Goal: Transaction & Acquisition: Purchase product/service

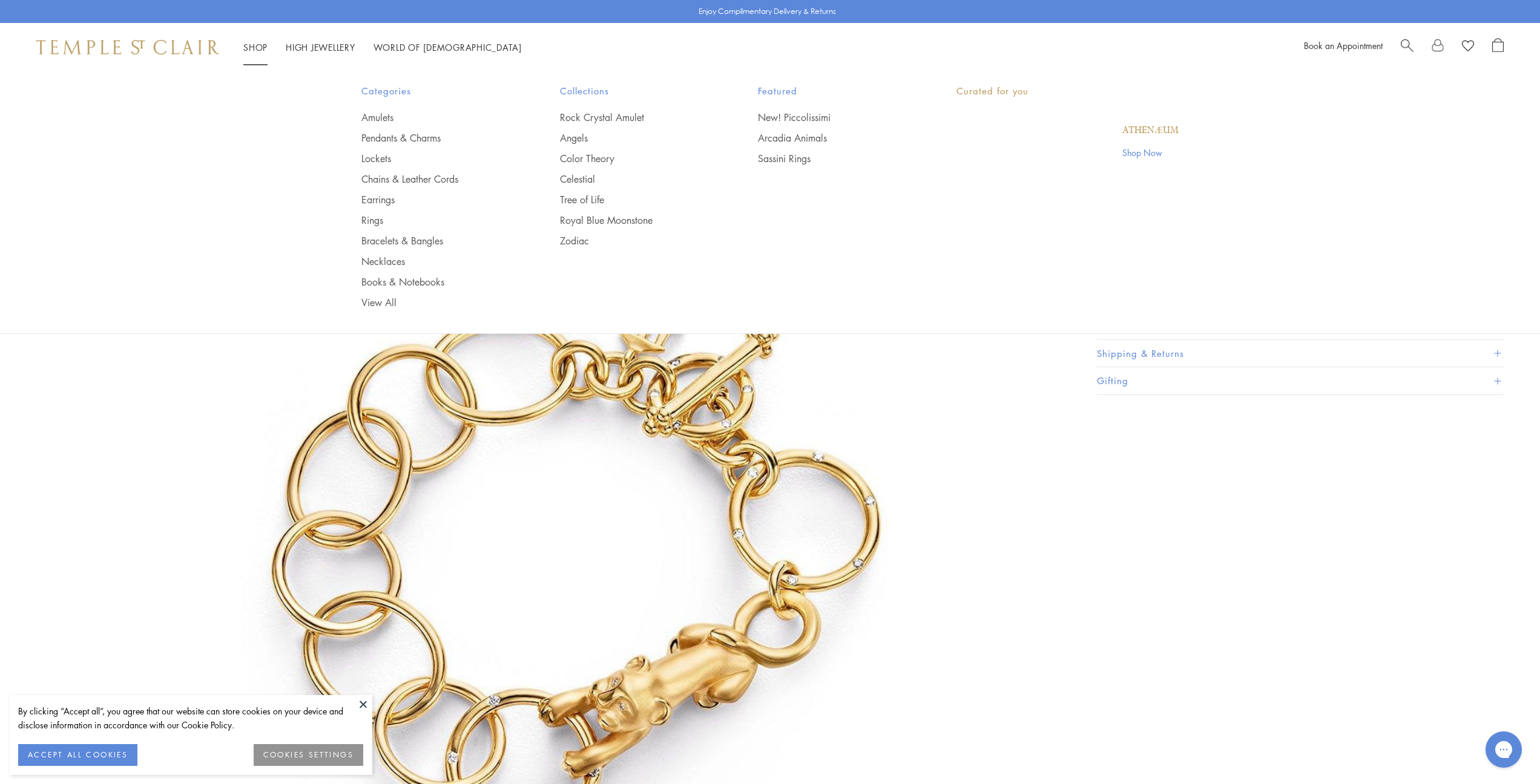
click at [248, 48] on link "Shop Shop" at bounding box center [256, 47] width 24 height 12
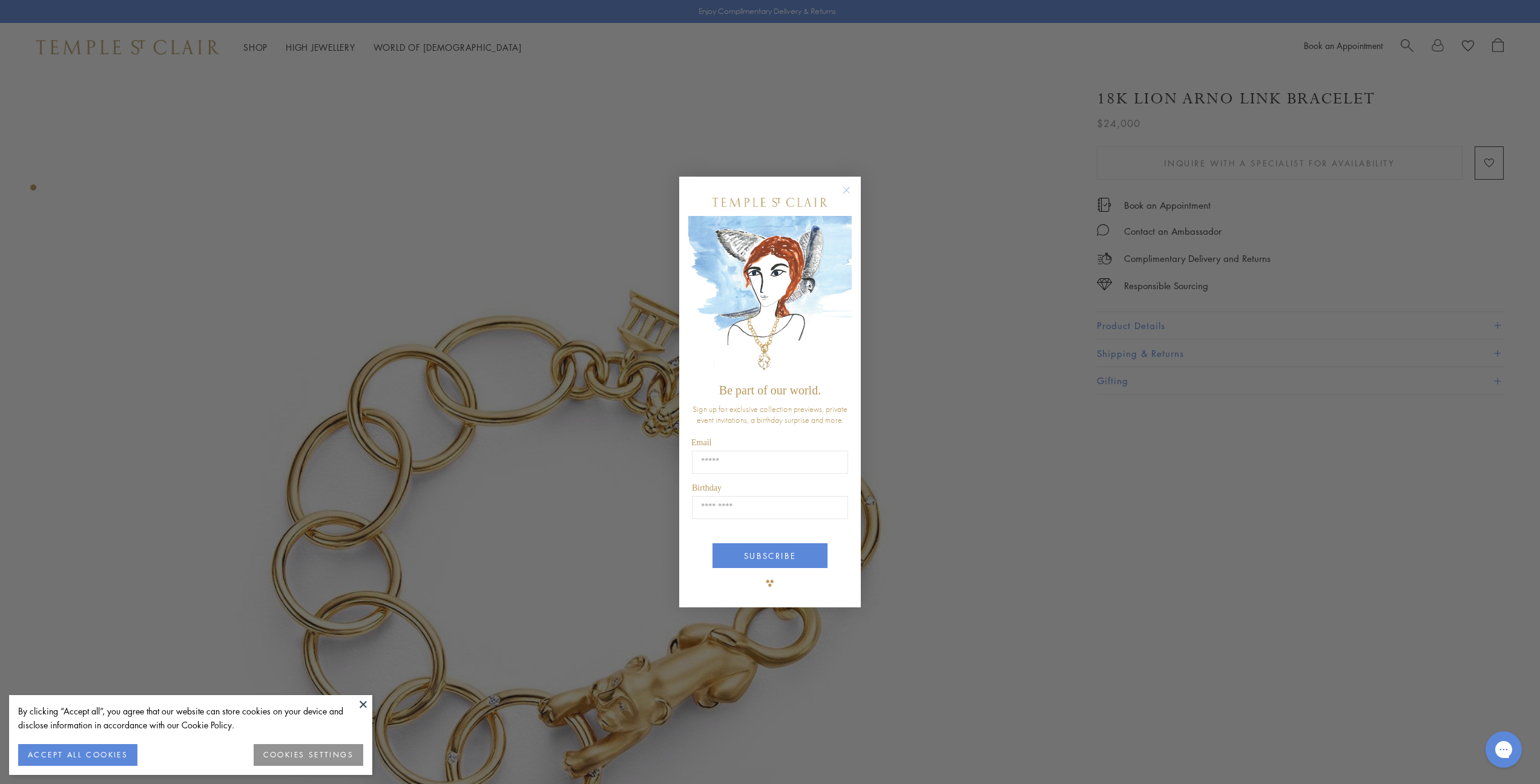
click at [846, 192] on circle "Close dialog" at bounding box center [846, 191] width 15 height 15
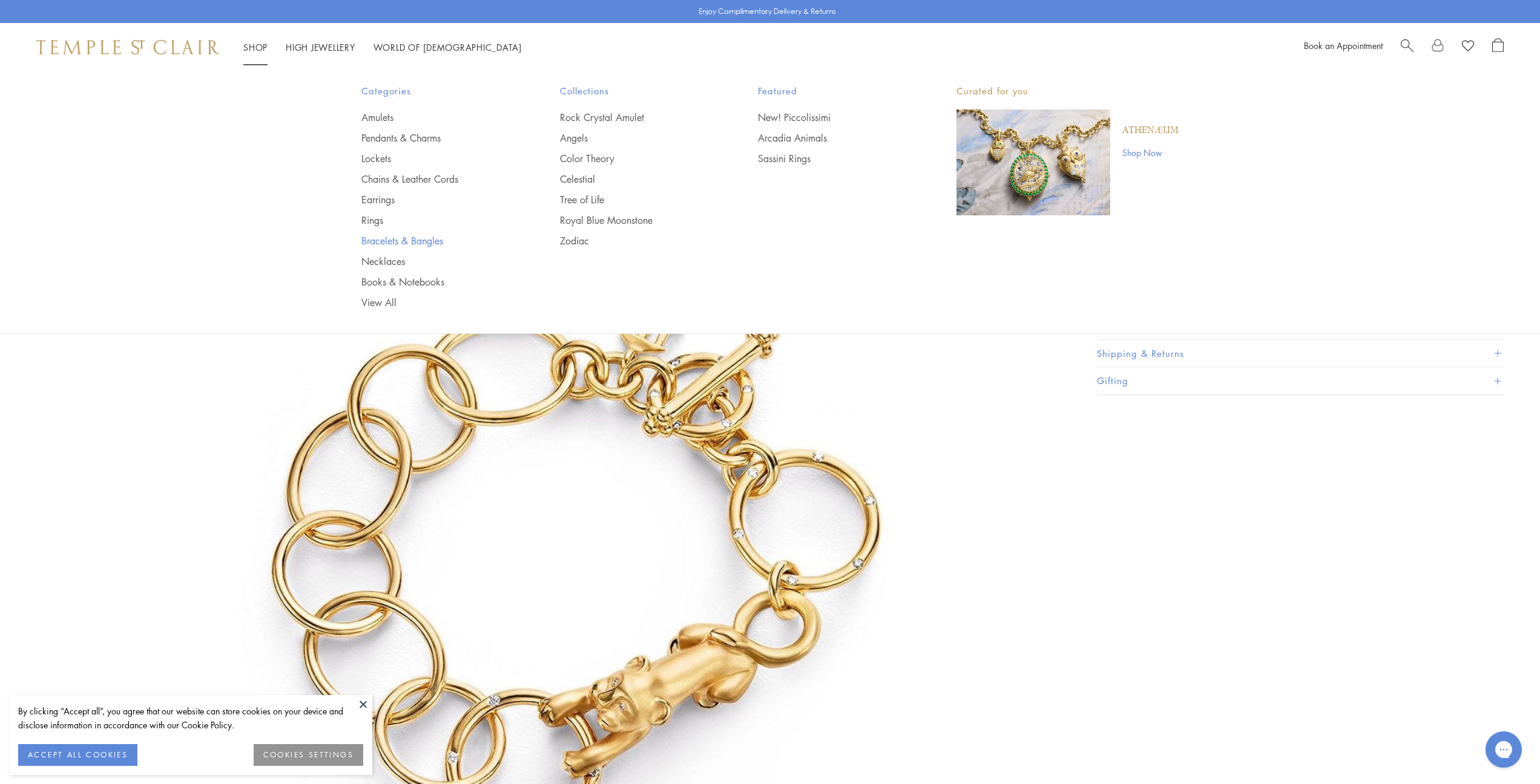
click at [379, 239] on link "Bracelets & Bangles" at bounding box center [436, 241] width 150 height 14
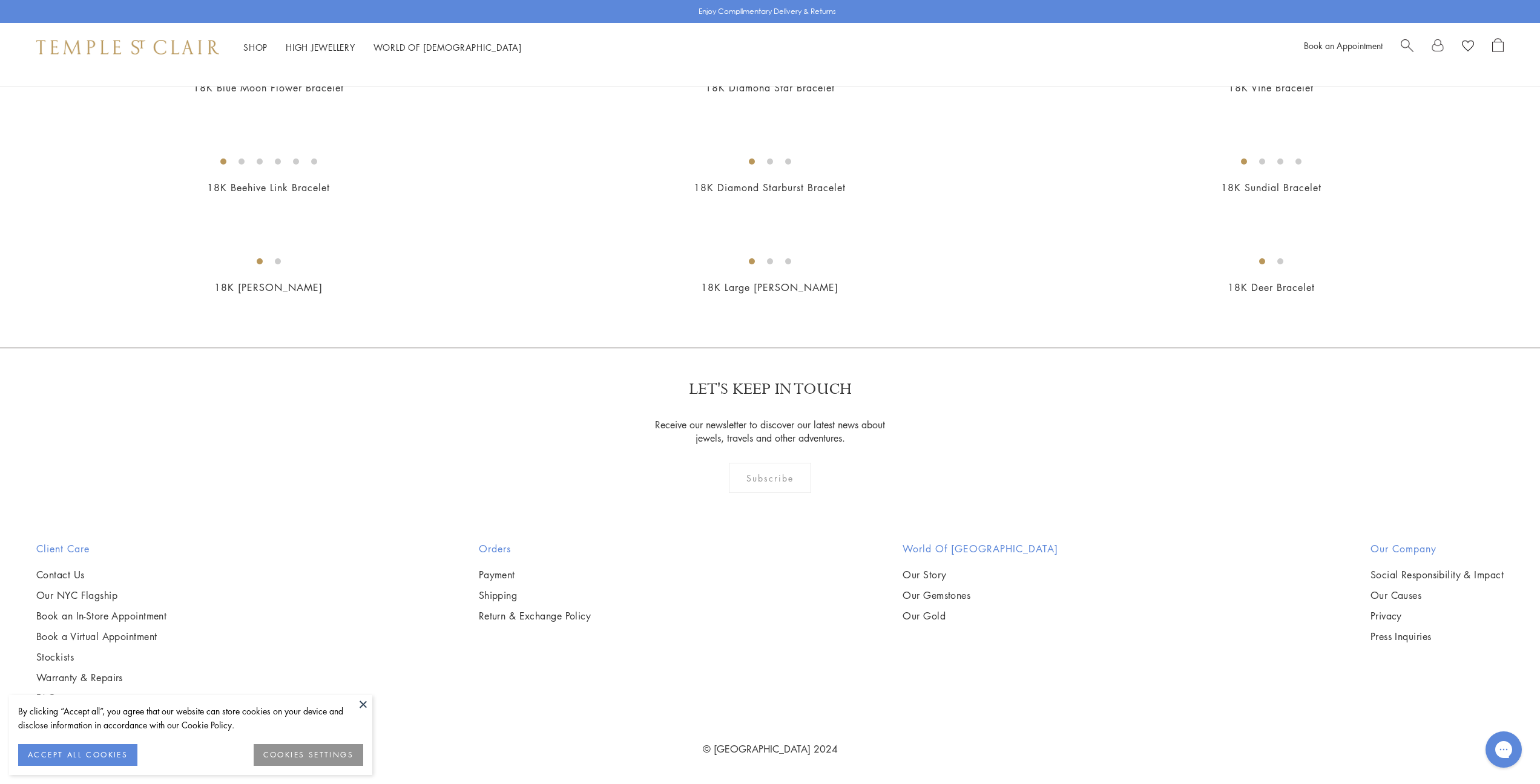
scroll to position [4648, 0]
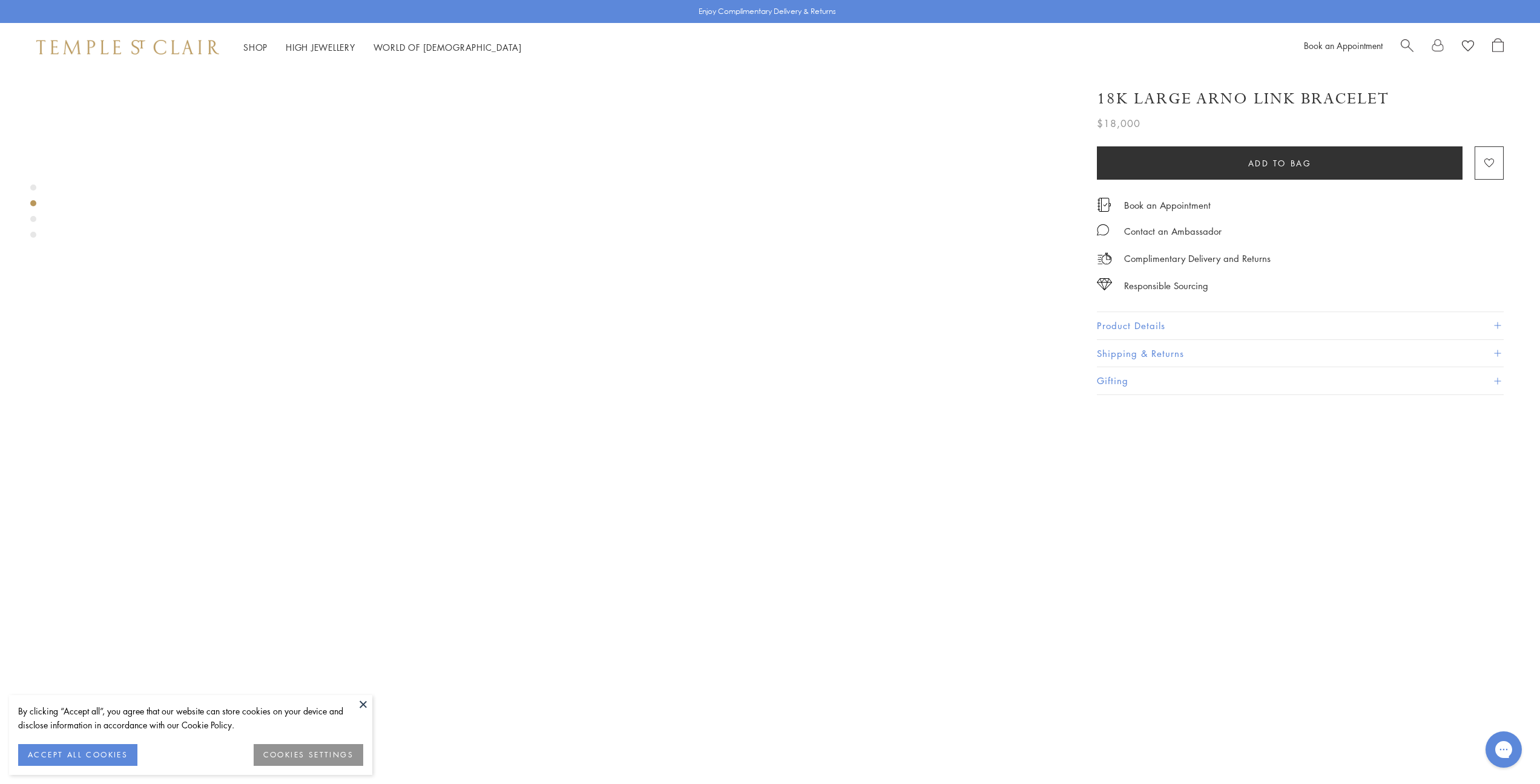
scroll to position [1384, 0]
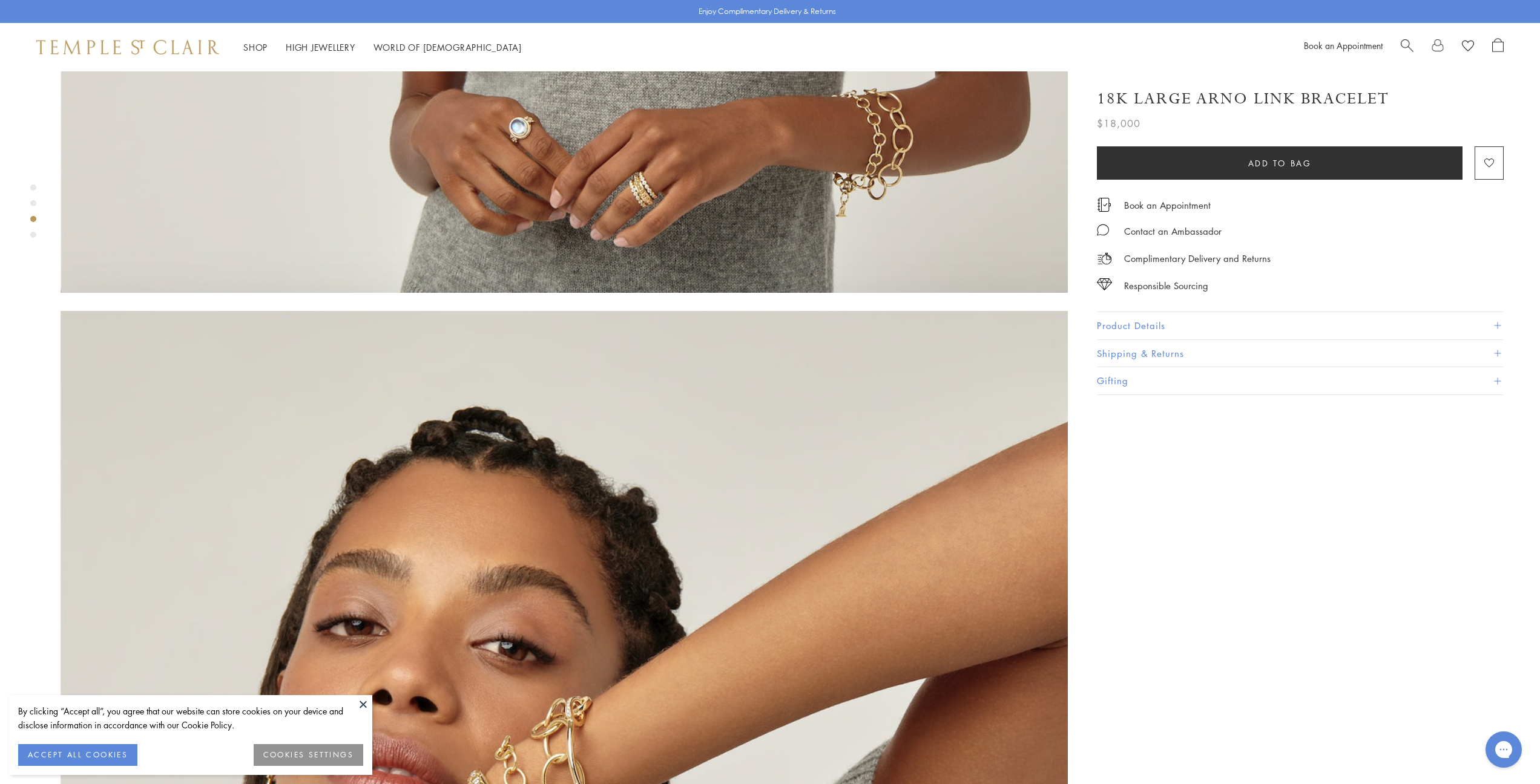
scroll to position [1721, 0]
